Goal: Check status: Check status

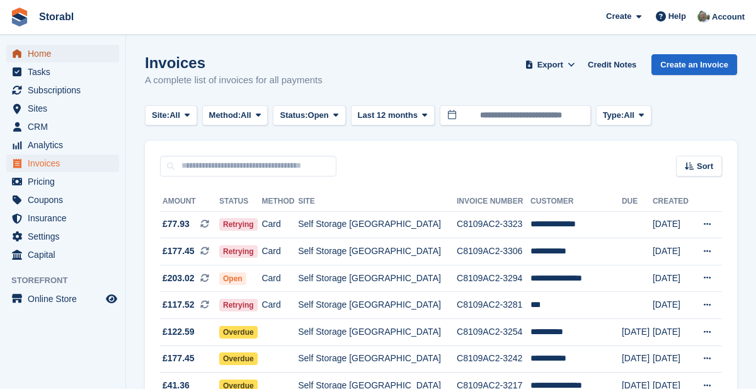
click at [41, 55] on span "Home" at bounding box center [66, 54] width 76 height 18
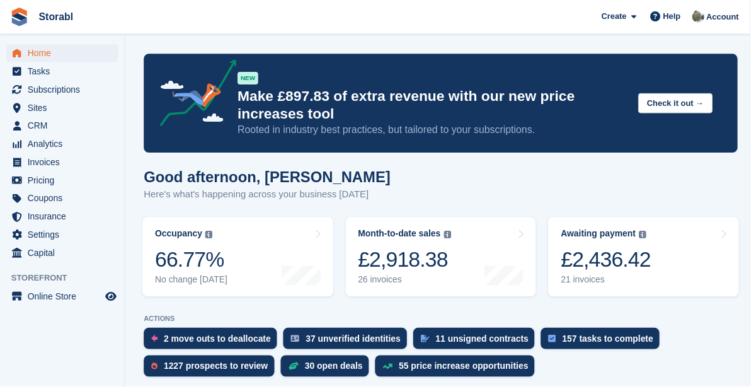
click at [626, 261] on div "£2,436.42" at bounding box center [610, 261] width 91 height 26
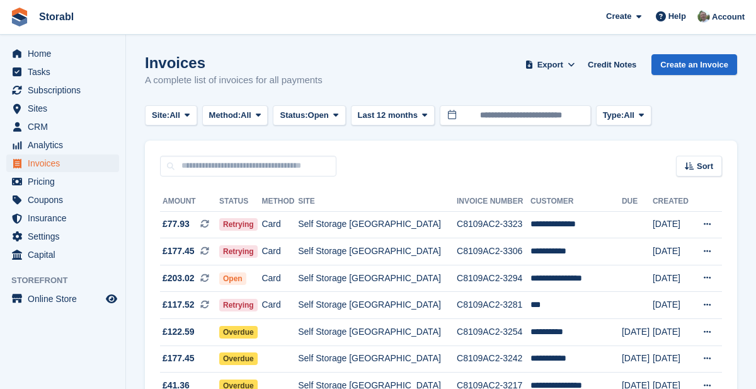
click at [704, 307] on icon at bounding box center [707, 304] width 7 height 8
click at [651, 349] on p "View on Stripe" at bounding box center [658, 348] width 110 height 20
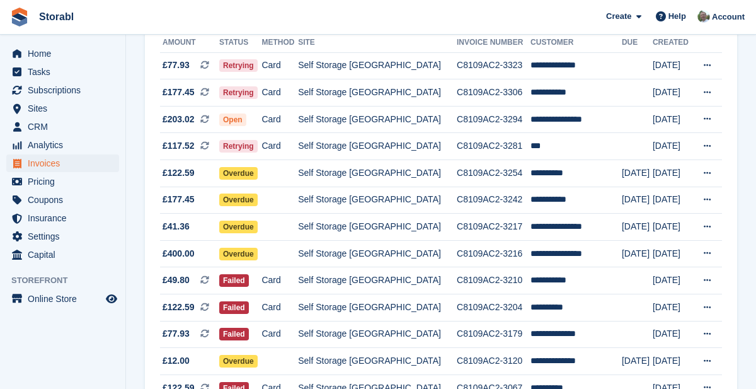
scroll to position [161, 0]
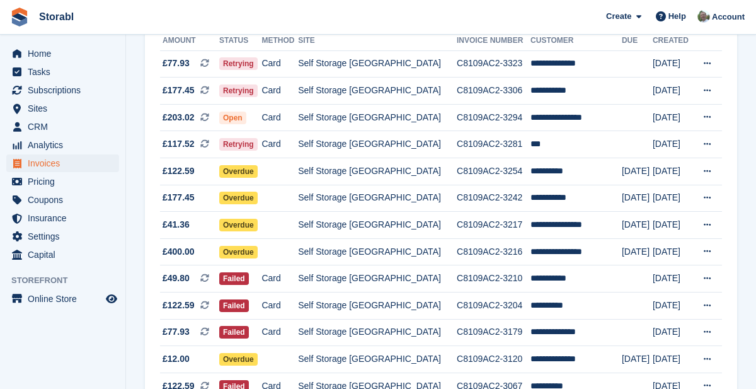
click at [707, 280] on icon at bounding box center [707, 278] width 7 height 8
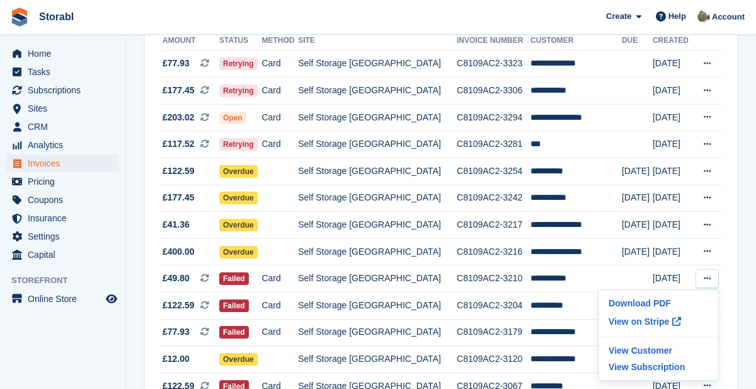
click at [655, 324] on p "View on Stripe" at bounding box center [658, 321] width 110 height 20
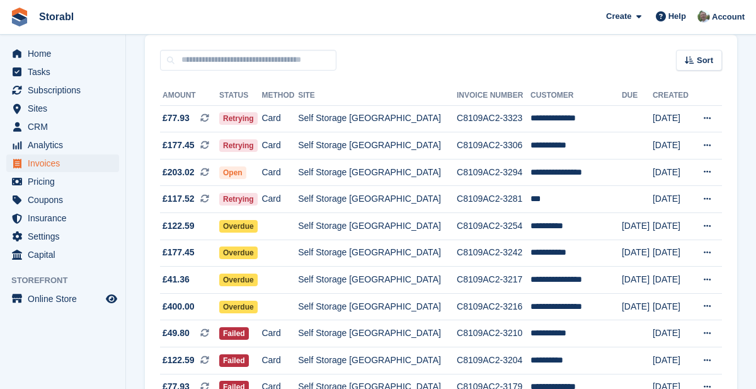
scroll to position [94, 0]
